Goal: Information Seeking & Learning: Learn about a topic

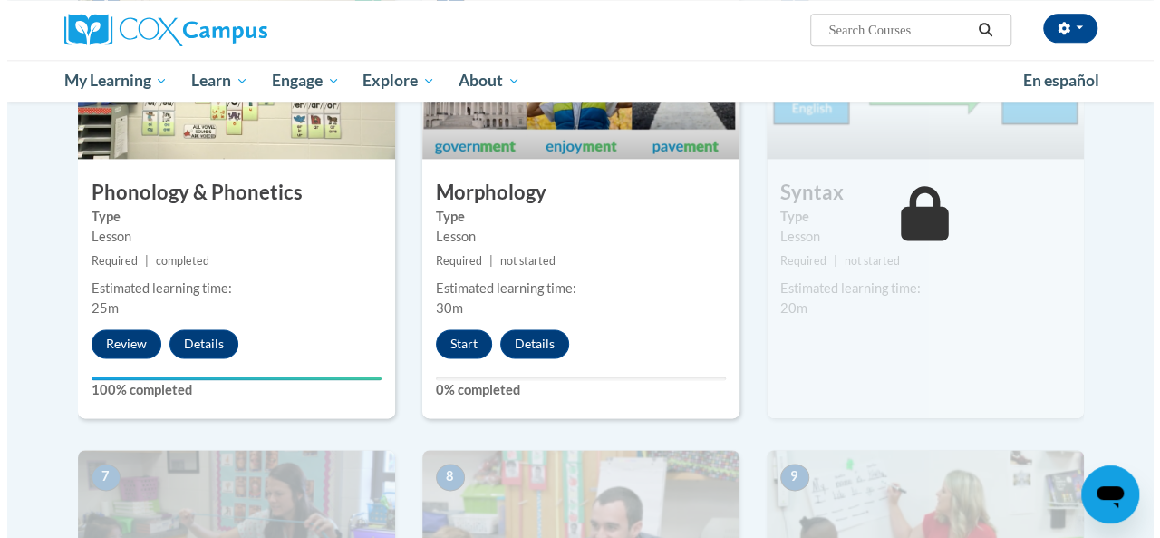
scroll to position [1075, 0]
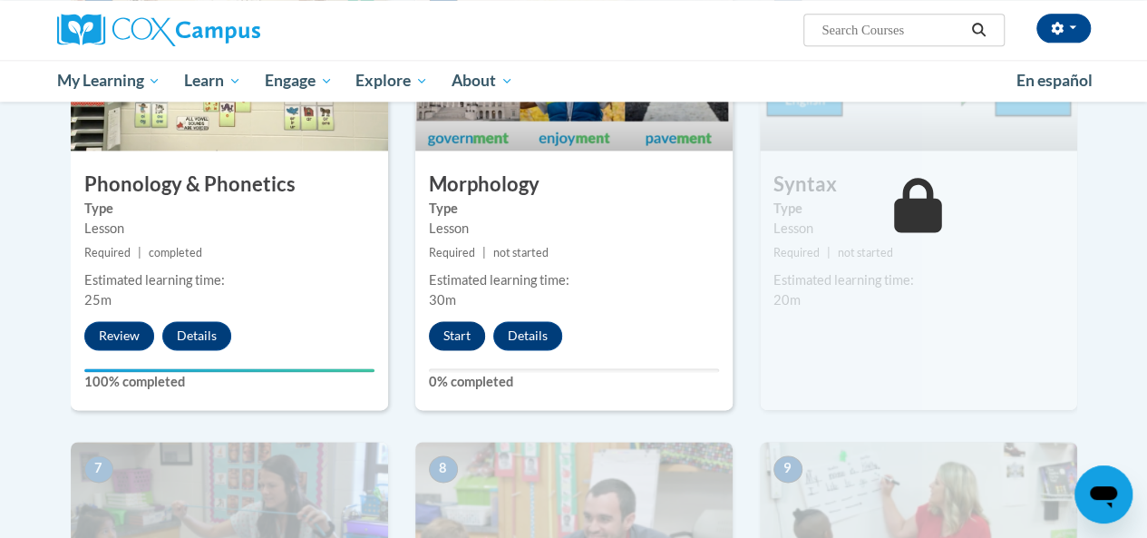
click at [460, 332] on button "Start" at bounding box center [457, 335] width 56 height 29
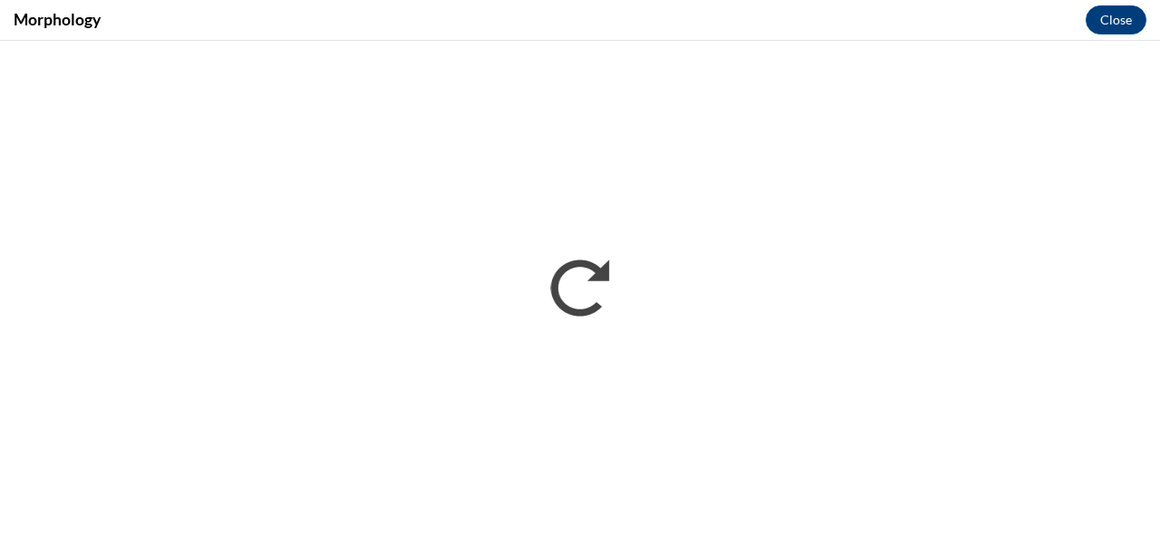
scroll to position [0, 0]
click at [760, 19] on div "Morphology Close" at bounding box center [580, 20] width 1160 height 41
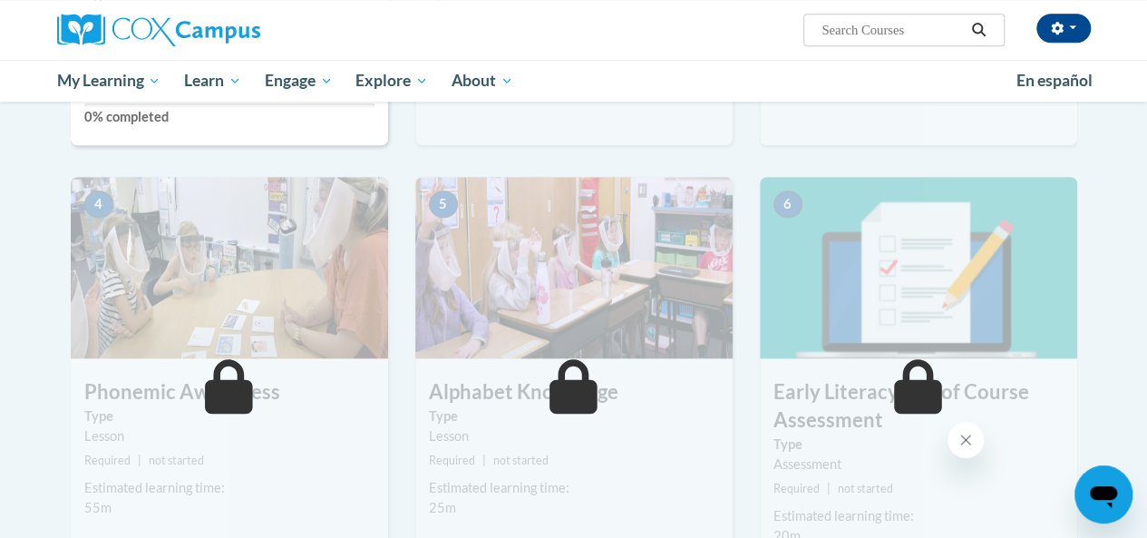
scroll to position [751, 0]
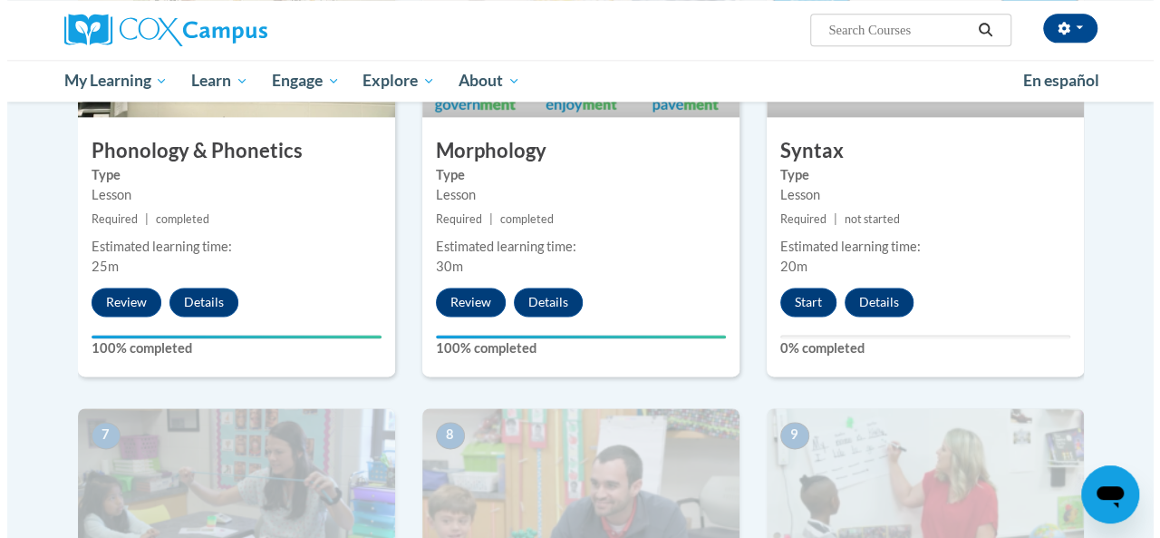
scroll to position [1115, 0]
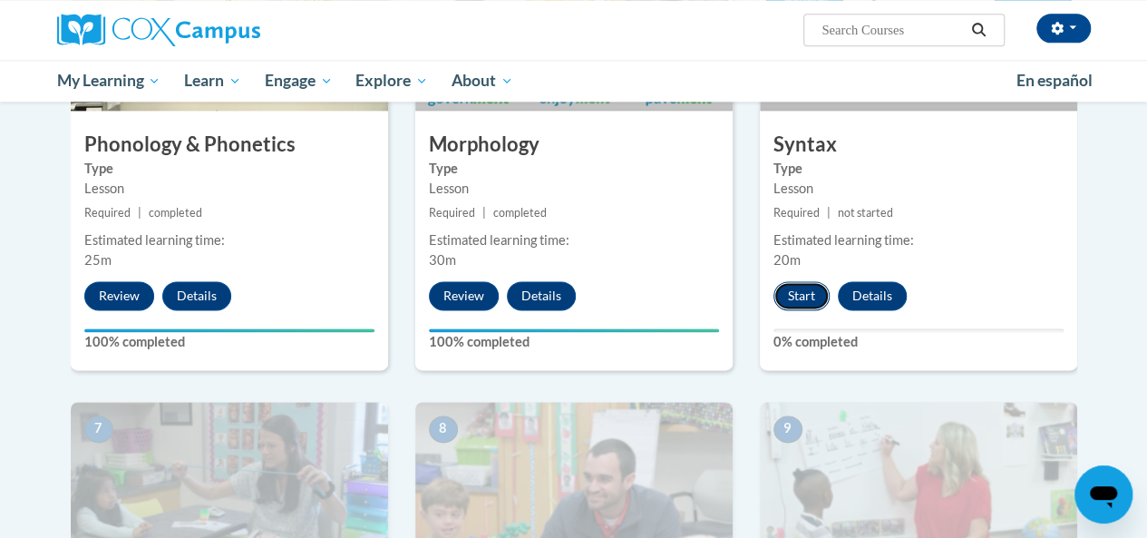
click at [806, 293] on button "Start" at bounding box center [801, 295] width 56 height 29
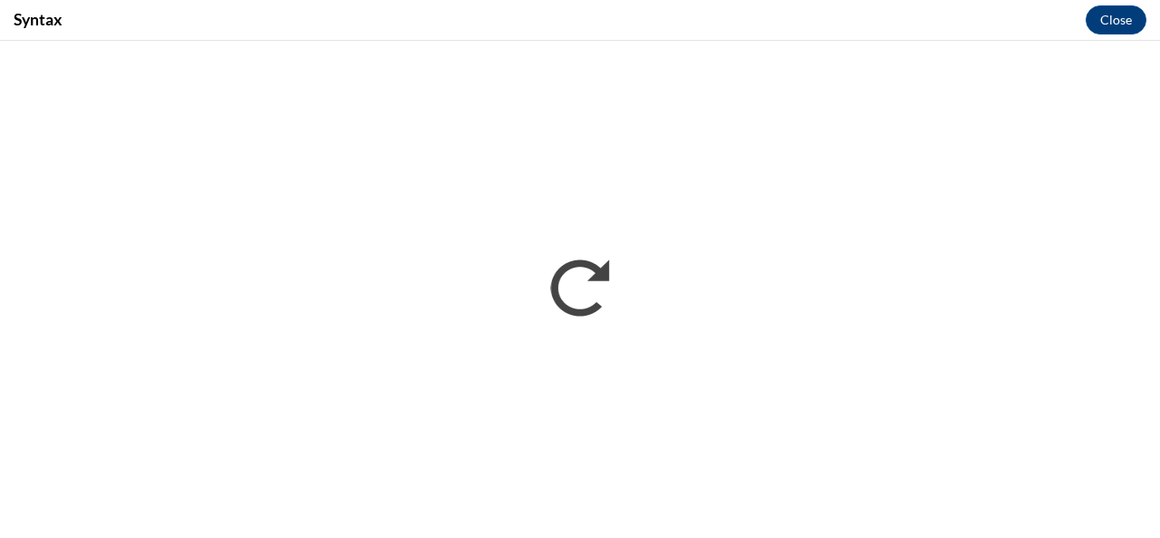
scroll to position [0, 0]
click at [841, 21] on div "Syntax Close" at bounding box center [580, 20] width 1160 height 41
